Goal: Task Accomplishment & Management: Complete application form

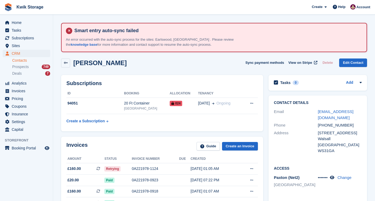
scroll to position [35, 0]
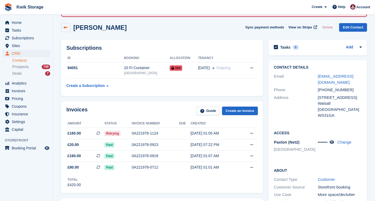
click at [65, 26] on icon at bounding box center [66, 28] width 4 height 4
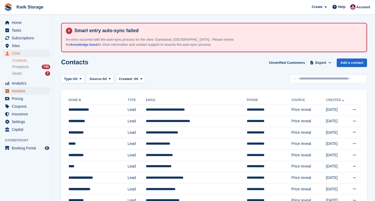
click at [25, 88] on span "Invoices" at bounding box center [28, 90] width 32 height 7
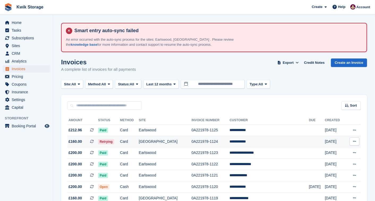
click at [139, 146] on td "Card" at bounding box center [129, 141] width 19 height 11
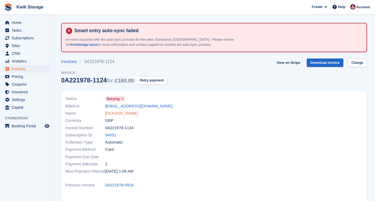
click at [116, 113] on link "[PERSON_NAME]" at bounding box center [121, 113] width 33 height 6
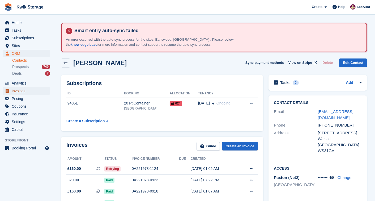
click at [25, 92] on span "Invoices" at bounding box center [28, 90] width 32 height 7
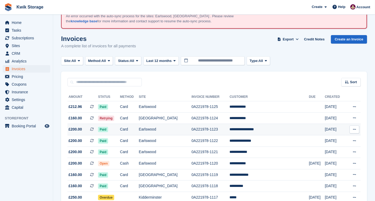
scroll to position [35, 0]
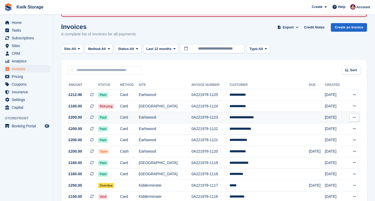
click at [139, 155] on td "Cash" at bounding box center [129, 151] width 19 height 11
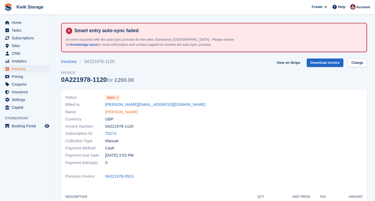
click at [121, 113] on link "Paula Morris" at bounding box center [121, 112] width 33 height 6
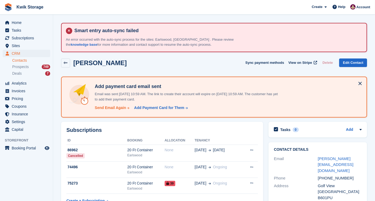
click at [107, 105] on div "Send Email Again" at bounding box center [110, 108] width 31 height 6
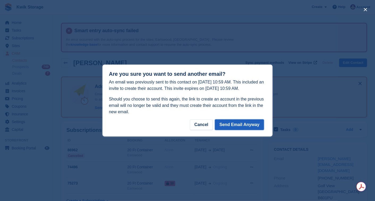
click at [236, 125] on button "Send Email Anyway" at bounding box center [239, 124] width 49 height 11
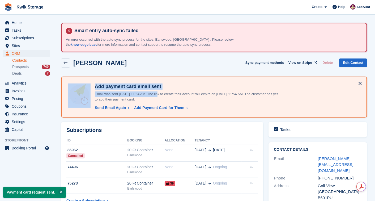
drag, startPoint x: 240, startPoint y: 70, endPoint x: 154, endPoint y: 91, distance: 89.2
click at [39, 52] on span "CRM" at bounding box center [28, 53] width 32 height 7
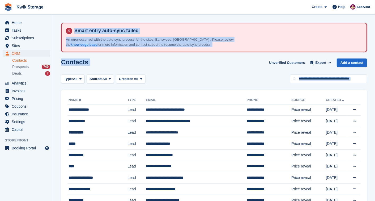
drag, startPoint x: 55, startPoint y: 100, endPoint x: 72, endPoint y: 22, distance: 79.6
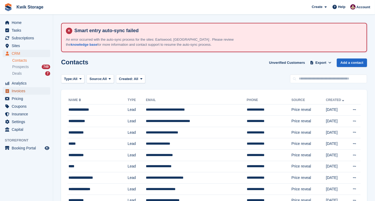
click at [26, 89] on span "Invoices" at bounding box center [28, 90] width 32 height 7
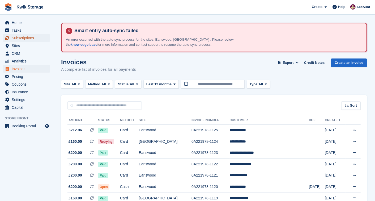
click at [27, 39] on span "Subscriptions" at bounding box center [28, 37] width 32 height 7
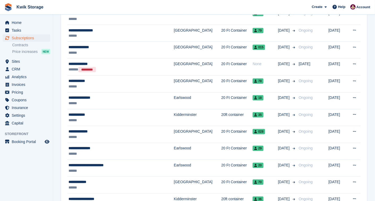
scroll to position [354, 0]
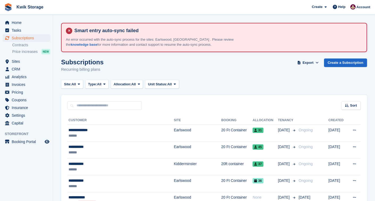
scroll to position [354, 0]
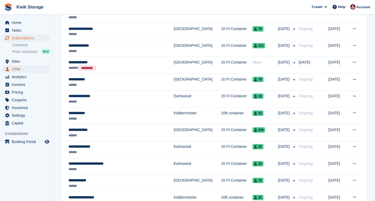
click at [22, 70] on span "CRM" at bounding box center [28, 68] width 32 height 7
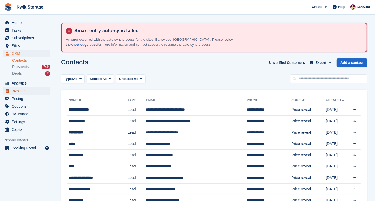
click at [38, 88] on span "Invoices" at bounding box center [28, 90] width 32 height 7
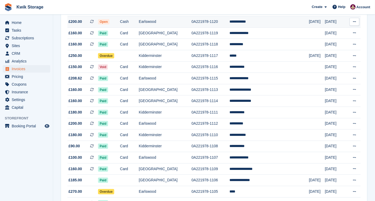
scroll to position [165, 0]
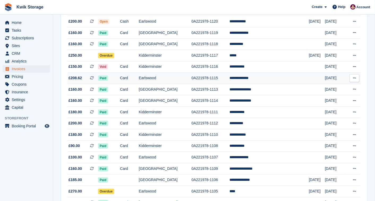
click at [247, 80] on td "**********" at bounding box center [269, 78] width 79 height 11
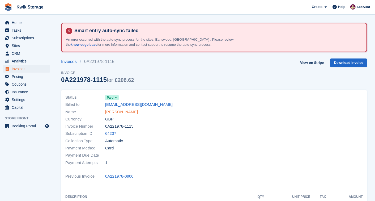
click at [117, 114] on link "[PERSON_NAME]" at bounding box center [121, 112] width 33 height 6
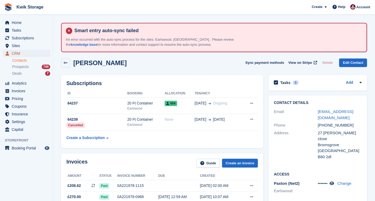
click at [33, 55] on span "CRM" at bounding box center [28, 53] width 32 height 7
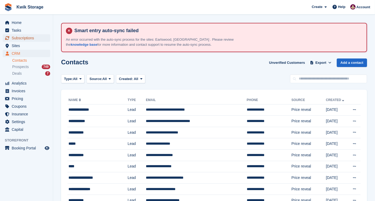
click at [33, 38] on span "Subscriptions" at bounding box center [28, 37] width 32 height 7
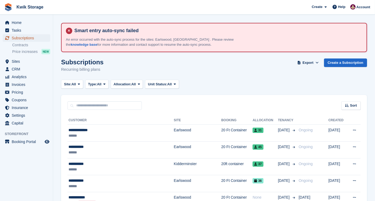
click at [29, 38] on span "Subscriptions" at bounding box center [28, 37] width 32 height 7
click at [25, 83] on span "Invoices" at bounding box center [28, 84] width 32 height 7
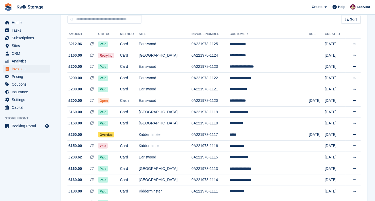
scroll to position [83, 0]
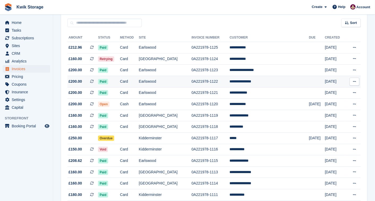
click at [230, 82] on td "0A221978-1122" at bounding box center [211, 81] width 38 height 11
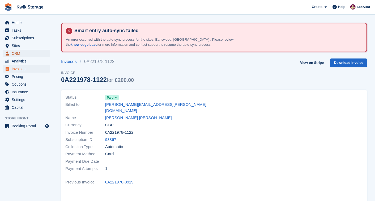
click at [30, 54] on span "CRM" at bounding box center [28, 53] width 32 height 7
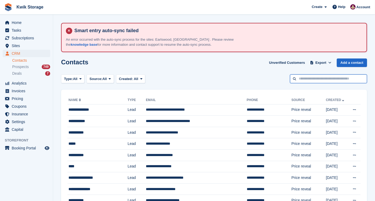
click at [308, 81] on input "text" at bounding box center [328, 78] width 77 height 9
type input "***"
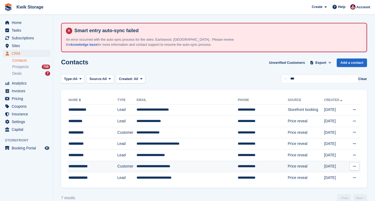
click at [96, 168] on div "**********" at bounding box center [89, 166] width 41 height 6
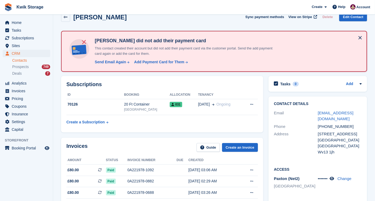
scroll to position [47, 0]
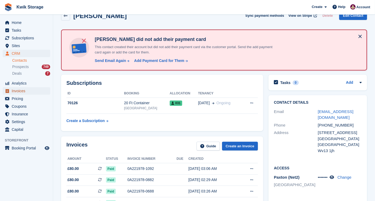
click at [34, 92] on span "Invoices" at bounding box center [28, 90] width 32 height 7
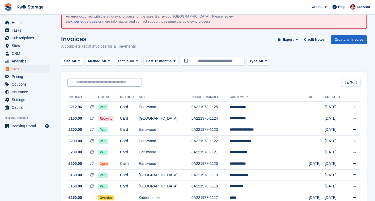
scroll to position [23, 0]
click at [34, 44] on span "Sites" at bounding box center [28, 45] width 32 height 7
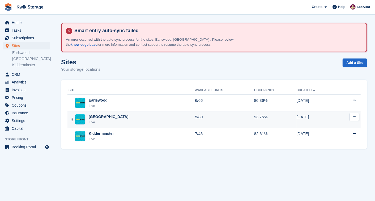
click at [136, 112] on td "Willenhall Live" at bounding box center [131, 119] width 128 height 17
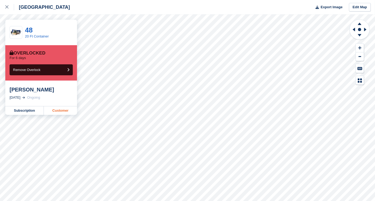
click at [64, 110] on link "Customer" at bounding box center [60, 110] width 33 height 9
click at [7, 7] on icon at bounding box center [6, 6] width 3 height 3
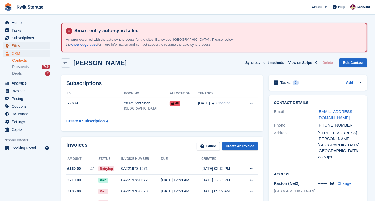
click at [22, 44] on span "Sites" at bounding box center [28, 45] width 32 height 7
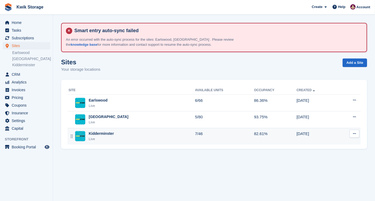
click at [115, 136] on div "Kidderminster Live" at bounding box center [132, 136] width 126 height 11
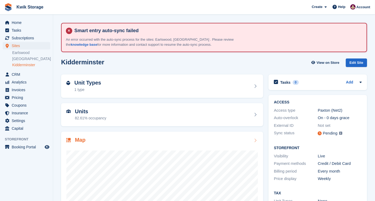
click at [135, 144] on div at bounding box center [162, 197] width 192 height 106
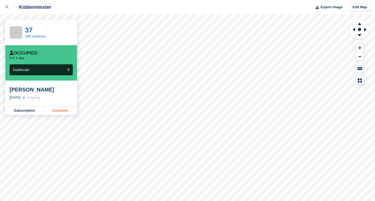
click at [59, 108] on link "Customer" at bounding box center [60, 110] width 33 height 9
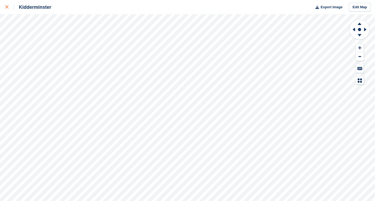
click at [7, 3] on link at bounding box center [7, 7] width 14 height 14
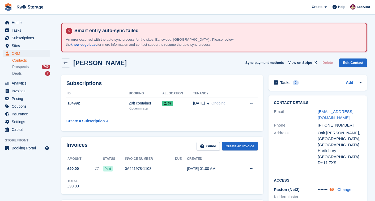
click at [333, 187] on icon at bounding box center [332, 189] width 5 height 4
click at [25, 38] on span "Subscriptions" at bounding box center [28, 37] width 32 height 7
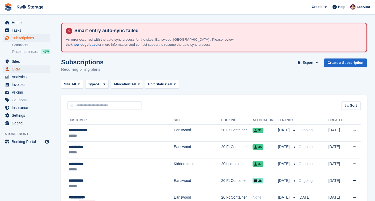
click at [29, 70] on span "CRM" at bounding box center [28, 68] width 32 height 7
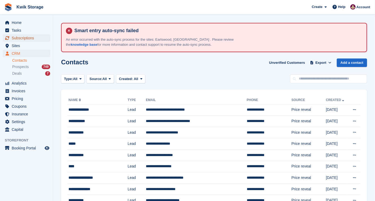
click at [33, 41] on span "Subscriptions" at bounding box center [28, 37] width 32 height 7
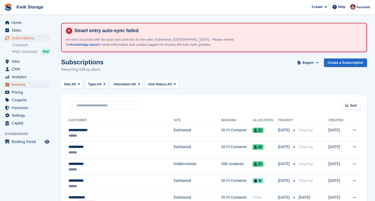
click at [27, 86] on span "Invoices" at bounding box center [28, 84] width 32 height 7
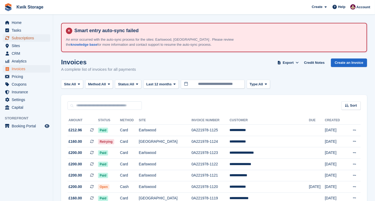
click at [28, 39] on span "Subscriptions" at bounding box center [28, 37] width 32 height 7
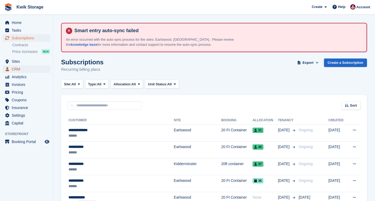
click at [25, 67] on span "CRM" at bounding box center [28, 68] width 32 height 7
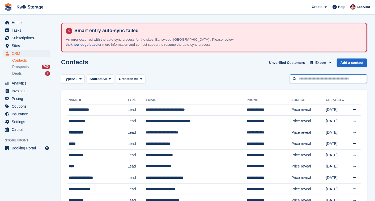
click at [300, 76] on input "text" at bounding box center [328, 78] width 77 height 9
type input "***"
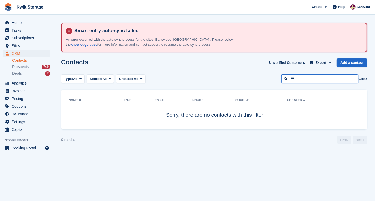
click at [314, 81] on input "***" at bounding box center [319, 78] width 77 height 9
type input "***"
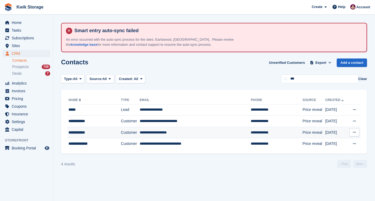
click at [134, 134] on td "Customer" at bounding box center [130, 132] width 19 height 11
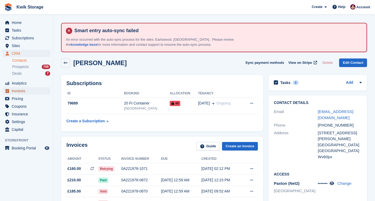
click at [30, 91] on span "Invoices" at bounding box center [28, 90] width 32 height 7
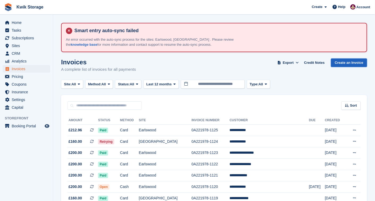
click at [350, 59] on link "Create an Invoice" at bounding box center [349, 62] width 36 height 9
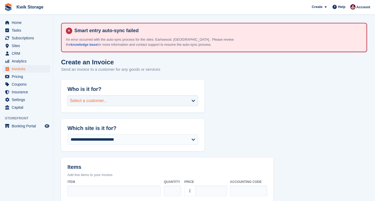
click at [158, 98] on div "Select a customer..." at bounding box center [132, 100] width 131 height 11
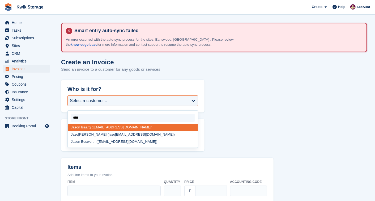
type input "*****"
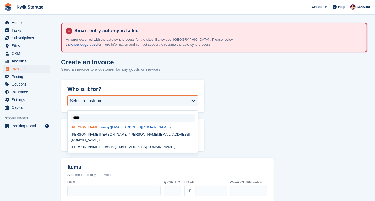
click at [129, 128] on div "Jason Isaarq (kingkiaan@icloud.com)" at bounding box center [133, 127] width 130 height 7
select select "******"
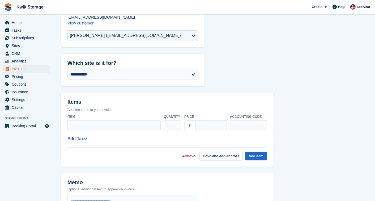
scroll to position [94, 0]
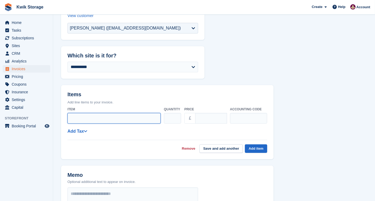
click at [137, 120] on input "Item" at bounding box center [113, 118] width 93 height 11
type input "**********"
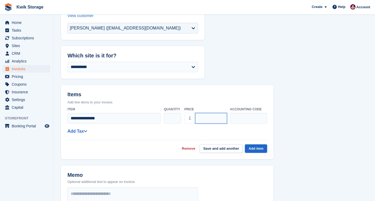
click at [199, 116] on input "****" at bounding box center [211, 118] width 32 height 11
type input "******"
click at [235, 147] on button "Save and add another" at bounding box center [221, 148] width 43 height 9
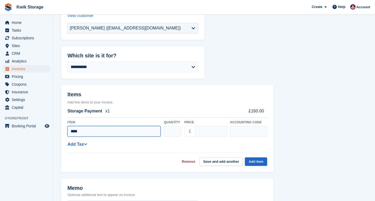
click at [119, 128] on input "****" at bounding box center [113, 131] width 93 height 11
type input "*********"
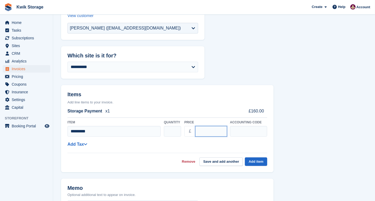
click at [199, 131] on input "****" at bounding box center [211, 131] width 32 height 11
type input "*****"
click at [262, 164] on button "Add item" at bounding box center [256, 161] width 22 height 9
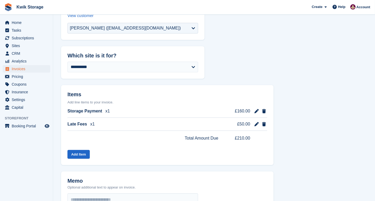
click at [326, 162] on form "**********" at bounding box center [214, 162] width 306 height 355
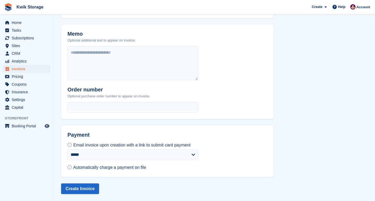
scroll to position [242, 0]
click at [77, 189] on button "Create Invoice" at bounding box center [80, 188] width 38 height 11
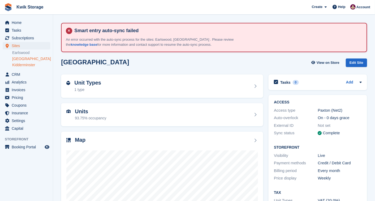
click at [24, 67] on link "Kidderminster" at bounding box center [31, 64] width 38 height 5
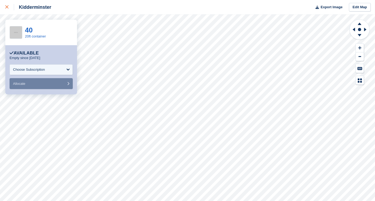
click at [7, 8] on icon at bounding box center [6, 6] width 3 height 3
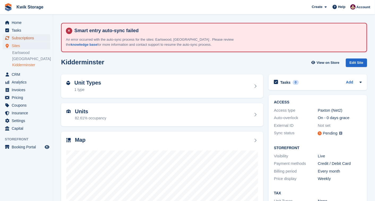
click at [35, 39] on span "Subscriptions" at bounding box center [28, 37] width 32 height 7
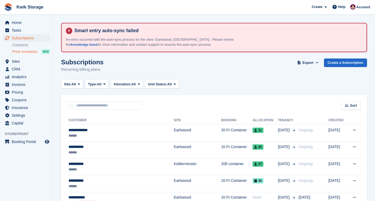
click at [33, 49] on span "Price increases" at bounding box center [25, 51] width 26 height 5
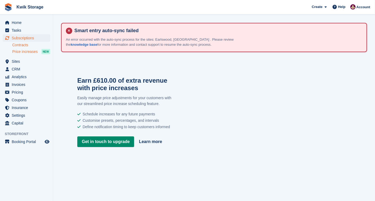
click at [30, 44] on link "Contracts" at bounding box center [31, 45] width 38 height 5
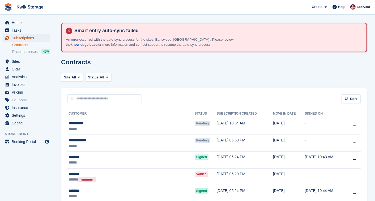
click at [20, 37] on span "Subscriptions" at bounding box center [28, 37] width 32 height 7
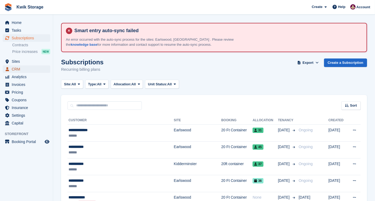
click at [23, 67] on span "CRM" at bounding box center [28, 68] width 32 height 7
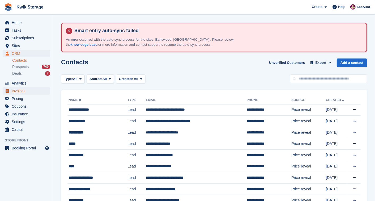
click at [32, 91] on span "Invoices" at bounding box center [28, 90] width 32 height 7
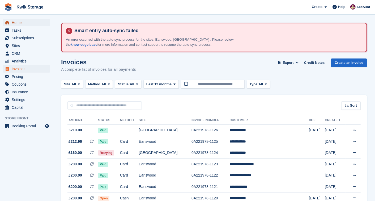
click at [31, 21] on span "Home" at bounding box center [28, 22] width 32 height 7
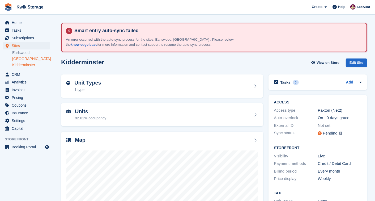
click at [18, 58] on link "[GEOGRAPHIC_DATA]" at bounding box center [31, 58] width 38 height 5
click at [129, 145] on div at bounding box center [162, 197] width 192 height 106
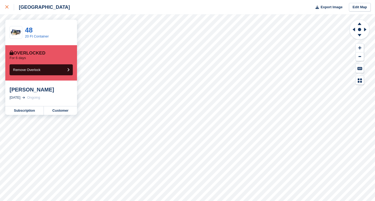
click at [6, 11] on link at bounding box center [7, 7] width 14 height 14
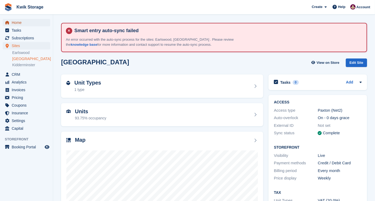
click at [23, 22] on span "Home" at bounding box center [28, 22] width 32 height 7
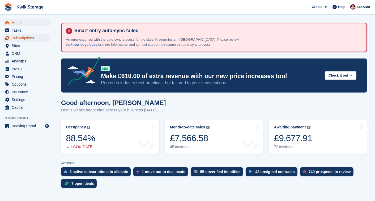
click at [31, 36] on span "Subscriptions" at bounding box center [28, 37] width 32 height 7
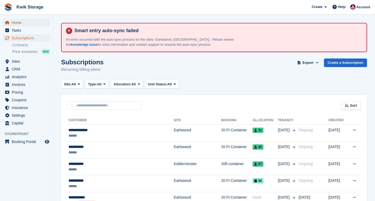
click at [24, 23] on span "Home" at bounding box center [28, 22] width 32 height 7
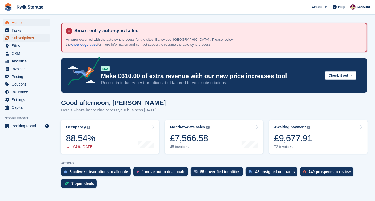
click at [26, 38] on span "Subscriptions" at bounding box center [28, 37] width 32 height 7
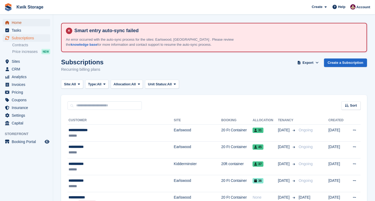
click at [36, 23] on span "Home" at bounding box center [28, 22] width 32 height 7
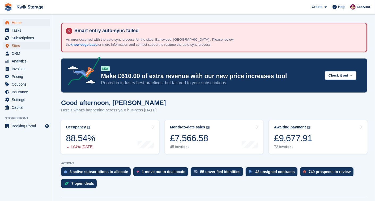
click at [29, 45] on span "Sites" at bounding box center [28, 45] width 32 height 7
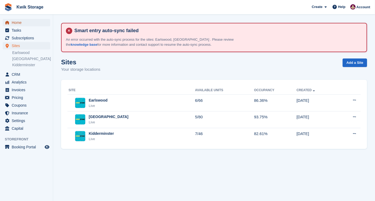
click at [26, 23] on span "Home" at bounding box center [28, 22] width 32 height 7
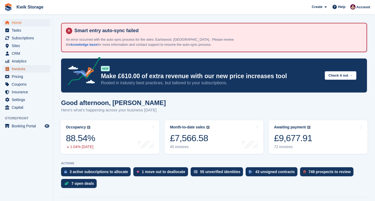
click at [31, 68] on span "Invoices" at bounding box center [28, 68] width 32 height 7
click at [26, 23] on span "Home" at bounding box center [28, 22] width 32 height 7
click at [33, 25] on span "Home" at bounding box center [28, 22] width 32 height 7
click at [30, 21] on span "Home" at bounding box center [28, 22] width 32 height 7
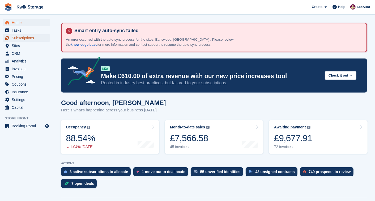
click at [21, 40] on span "Subscriptions" at bounding box center [28, 37] width 32 height 7
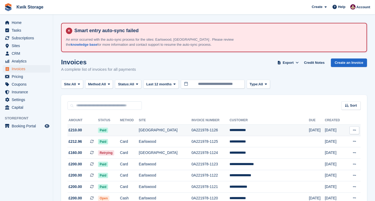
click at [139, 131] on td at bounding box center [129, 130] width 19 height 11
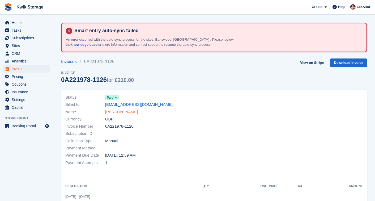
click at [125, 113] on link "[PERSON_NAME]" at bounding box center [121, 112] width 33 height 6
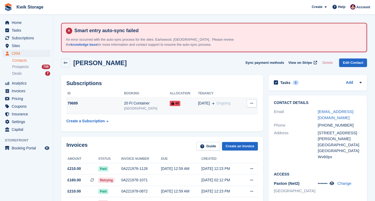
click at [223, 104] on span "Ongoing" at bounding box center [224, 103] width 14 height 4
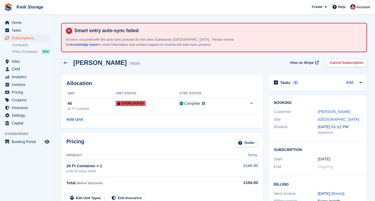
click at [253, 105] on icon at bounding box center [251, 102] width 3 height 3
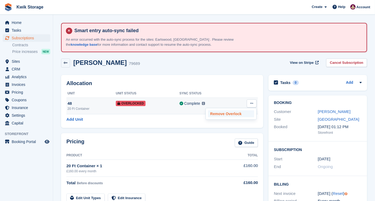
click at [242, 111] on p "Remove Overlock" at bounding box center [231, 113] width 46 height 7
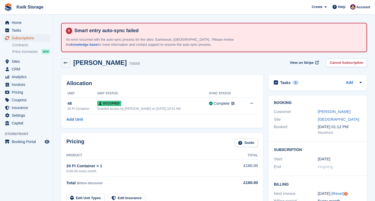
click at [40, 39] on span "Subscriptions" at bounding box center [28, 37] width 32 height 7
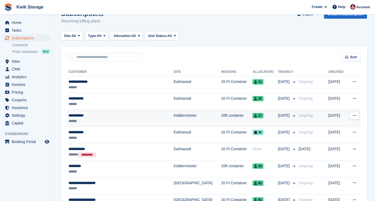
scroll to position [47, 0]
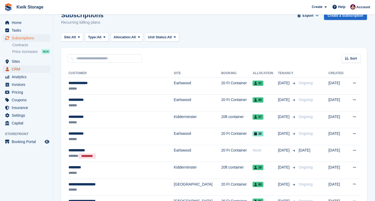
click at [12, 71] on span "CRM" at bounding box center [28, 68] width 32 height 7
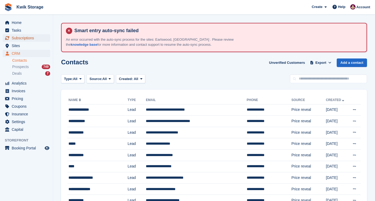
click at [25, 39] on span "Subscriptions" at bounding box center [28, 37] width 32 height 7
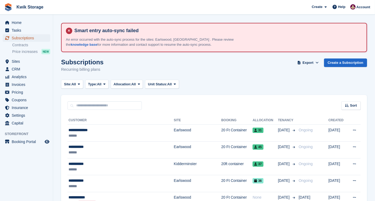
click at [25, 37] on span "Subscriptions" at bounding box center [28, 37] width 32 height 7
click at [26, 39] on span "Subscriptions" at bounding box center [28, 37] width 32 height 7
click at [33, 70] on span "CRM" at bounding box center [28, 68] width 32 height 7
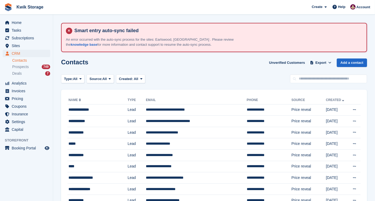
click at [184, 74] on div "Type: All All Lead Customer Source: All All Storefront Backoffice Pre-Opening i…" at bounding box center [214, 78] width 306 height 9
click at [30, 38] on span "Subscriptions" at bounding box center [28, 37] width 32 height 7
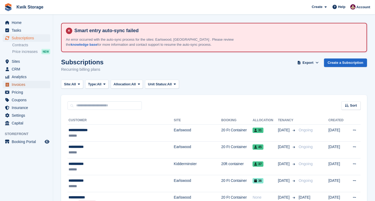
click at [25, 88] on span "Invoices" at bounding box center [28, 84] width 32 height 7
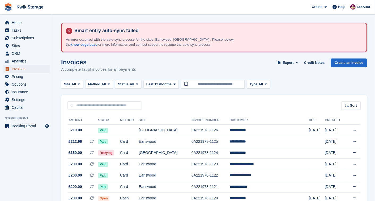
click at [20, 72] on span "Invoices" at bounding box center [28, 68] width 32 height 7
click at [127, 107] on input "text" at bounding box center [104, 105] width 74 height 9
type input "***"
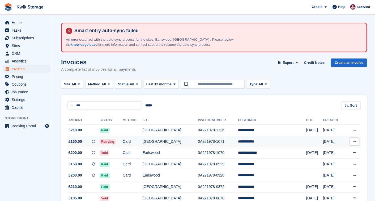
click at [210, 143] on td "0A221978-1071" at bounding box center [218, 141] width 40 height 11
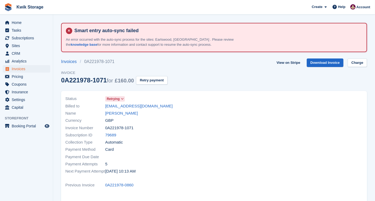
click at [121, 97] on span at bounding box center [122, 99] width 4 height 4
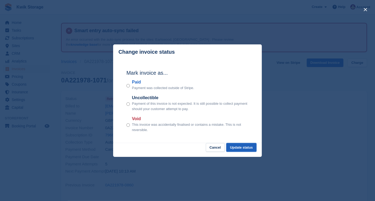
click at [243, 148] on button "Update status" at bounding box center [241, 147] width 30 height 9
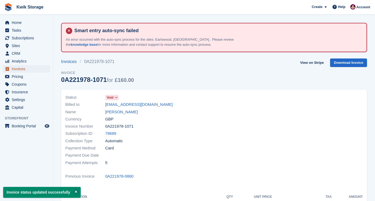
click at [15, 67] on span "Invoices" at bounding box center [28, 68] width 32 height 7
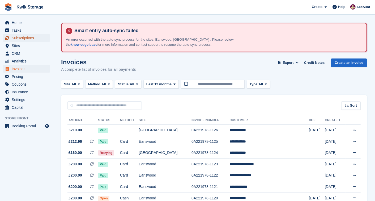
click at [25, 37] on span "Subscriptions" at bounding box center [28, 37] width 32 height 7
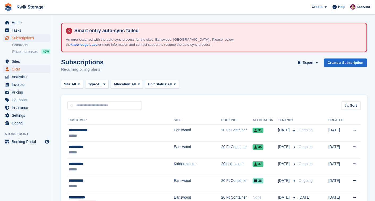
click at [30, 70] on span "CRM" at bounding box center [28, 68] width 32 height 7
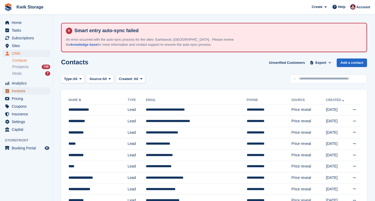
click at [29, 92] on span "Invoices" at bounding box center [28, 90] width 32 height 7
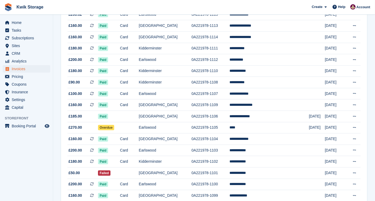
scroll to position [248, 0]
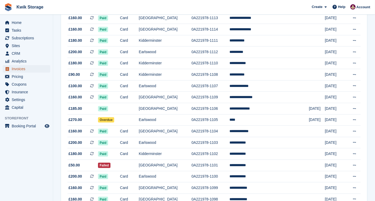
click at [33, 65] on span "Invoices" at bounding box center [28, 68] width 32 height 7
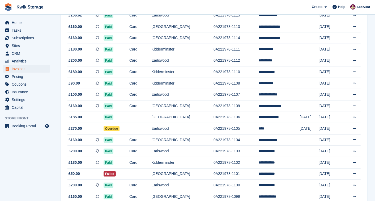
scroll to position [0, 0]
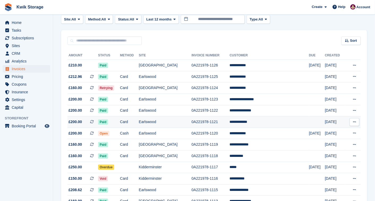
scroll to position [71, 0]
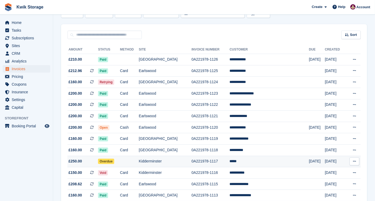
click at [139, 159] on td at bounding box center [129, 161] width 19 height 11
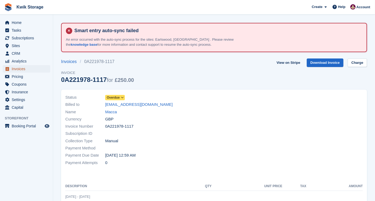
click at [24, 71] on span "Invoices" at bounding box center [28, 68] width 32 height 7
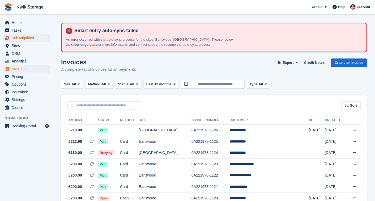
click at [28, 37] on span "Subscriptions" at bounding box center [28, 37] width 32 height 7
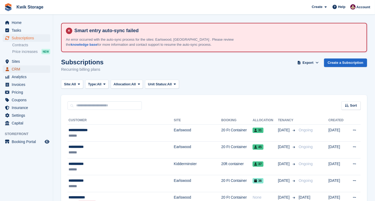
click at [33, 68] on span "CRM" at bounding box center [28, 68] width 32 height 7
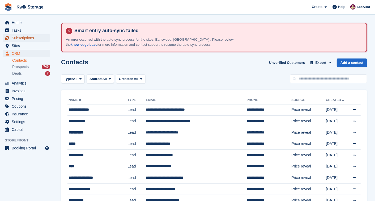
click at [31, 40] on span "Subscriptions" at bounding box center [28, 37] width 32 height 7
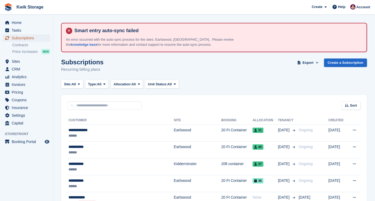
click at [41, 39] on span "Subscriptions" at bounding box center [28, 37] width 32 height 7
click at [27, 67] on span "CRM" at bounding box center [28, 68] width 32 height 7
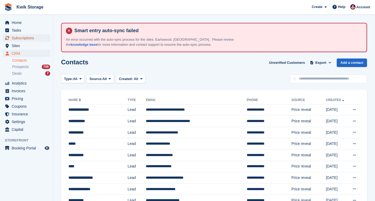
click at [31, 38] on span "Subscriptions" at bounding box center [28, 37] width 32 height 7
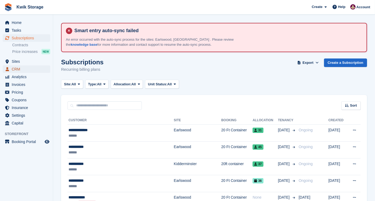
click at [37, 68] on span "CRM" at bounding box center [28, 68] width 32 height 7
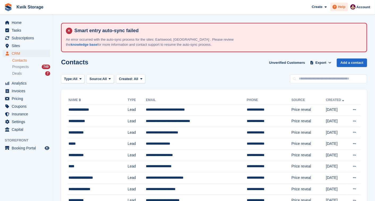
click at [338, 6] on span at bounding box center [335, 7] width 6 height 6
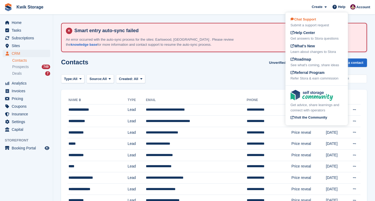
click at [307, 17] on span "Chat Support" at bounding box center [304, 19] width 26 height 4
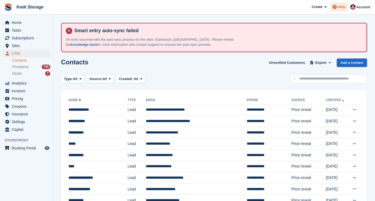
click at [344, 3] on div "Help" at bounding box center [340, 7] width 18 height 9
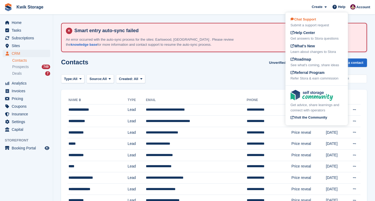
click at [327, 25] on div "Submit a support request" at bounding box center [317, 25] width 52 height 5
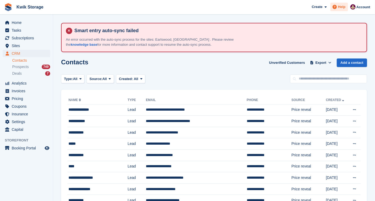
click at [344, 6] on span "Help" at bounding box center [341, 6] width 7 height 5
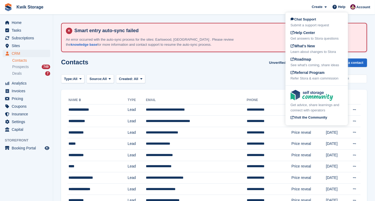
click at [331, 16] on div "Chat Support Submit a support request Help Center Get answers to Stora question…" at bounding box center [317, 49] width 62 height 71
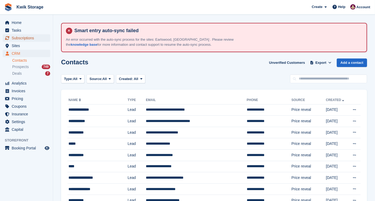
click at [18, 36] on span "Subscriptions" at bounding box center [28, 37] width 32 height 7
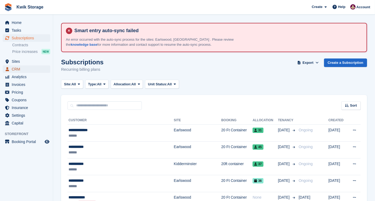
click at [34, 70] on span "CRM" at bounding box center [28, 68] width 32 height 7
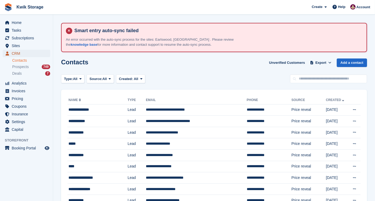
click at [16, 52] on span "CRM" at bounding box center [28, 53] width 32 height 7
click at [33, 37] on span "Subscriptions" at bounding box center [28, 37] width 32 height 7
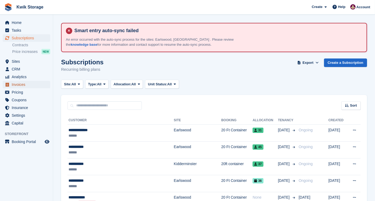
click at [27, 84] on span "Invoices" at bounding box center [28, 84] width 32 height 7
